Goal: Task Accomplishment & Management: Complete application form

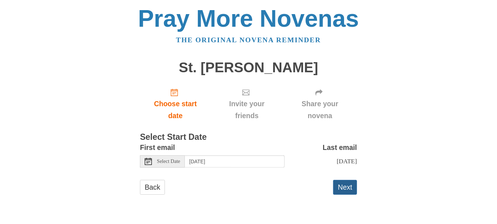
click at [343, 187] on button "Next" at bounding box center [345, 187] width 24 height 15
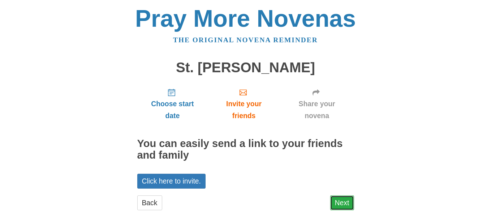
click at [341, 201] on link "Next" at bounding box center [342, 202] width 24 height 15
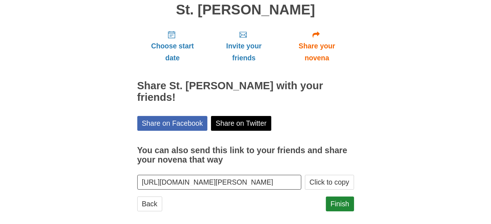
scroll to position [66, 0]
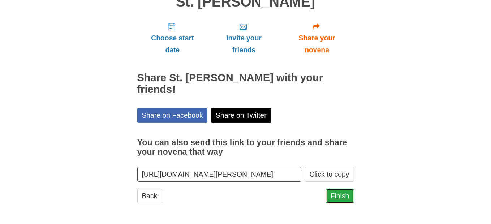
click at [338, 195] on link "Finish" at bounding box center [340, 196] width 28 height 15
